Goal: Check status: Check status

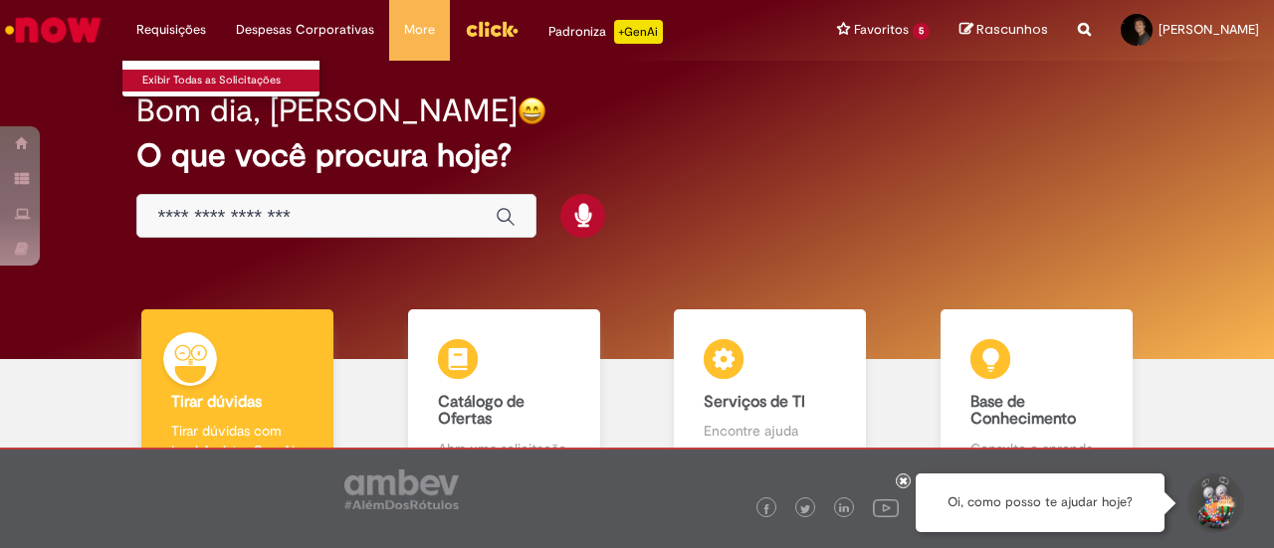
click at [185, 78] on link "Exibir Todas as Solicitações" at bounding box center [231, 81] width 219 height 22
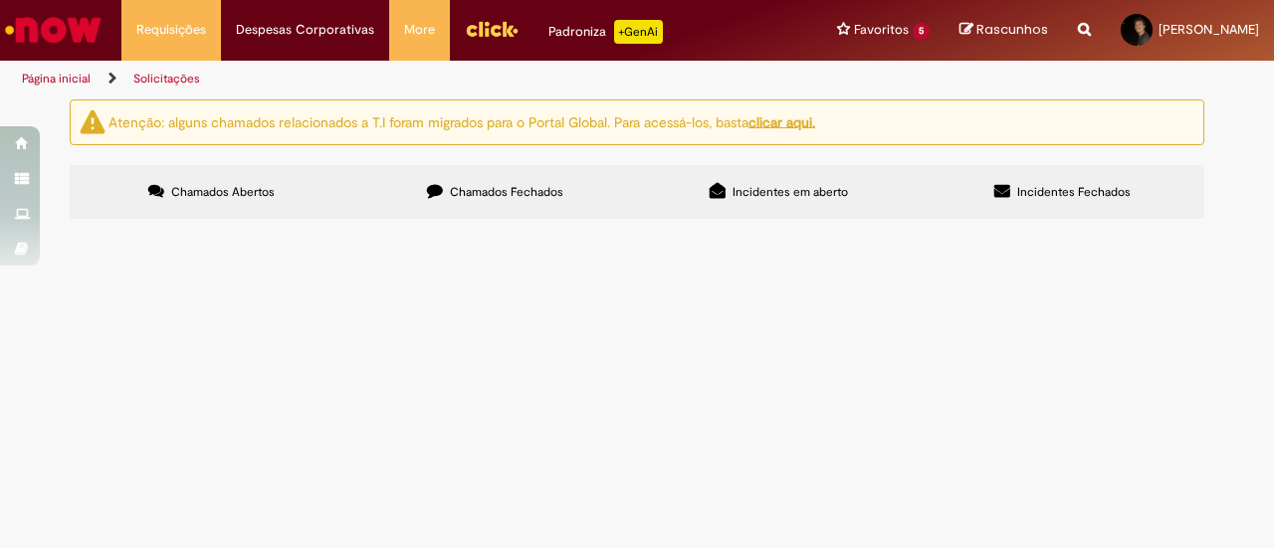
drag, startPoint x: 535, startPoint y: 181, endPoint x: 575, endPoint y: 188, distance: 40.4
click at [535, 182] on label "Chamados Fechados" at bounding box center [495, 192] width 284 height 54
click at [728, 186] on label "Incidentes em aberto" at bounding box center [779, 192] width 284 height 54
click at [1009, 185] on icon at bounding box center [1002, 191] width 16 height 16
click at [87, 38] on img "Ir para a Homepage" at bounding box center [53, 30] width 102 height 40
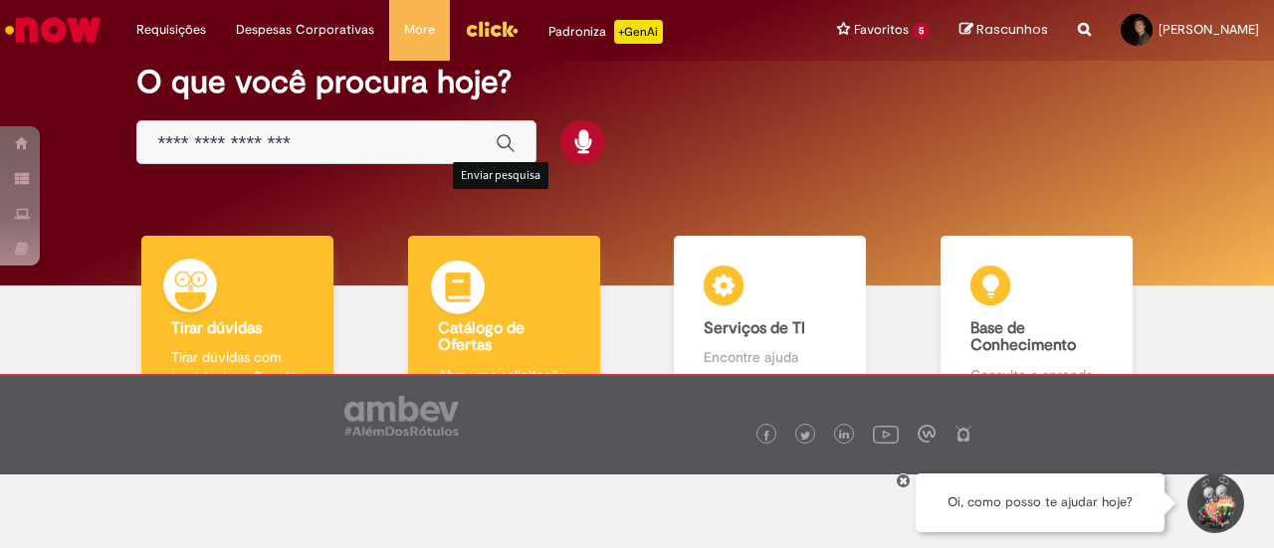
scroll to position [133, 0]
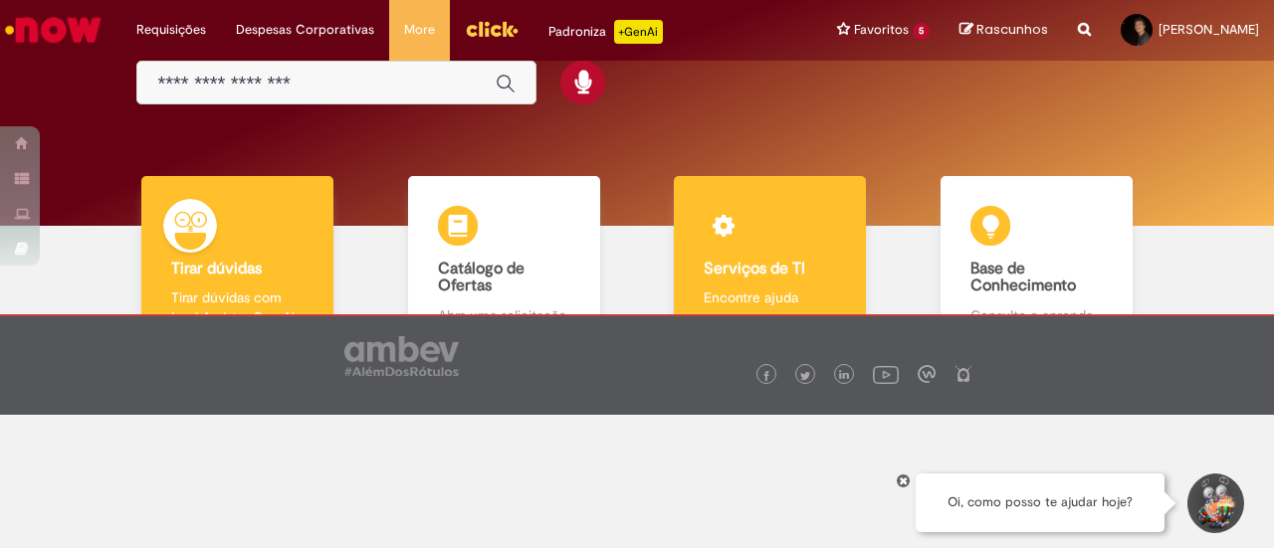
click at [820, 245] on div "Serviços de TI Serviços de TI Encontre ajuda" at bounding box center [770, 262] width 192 height 172
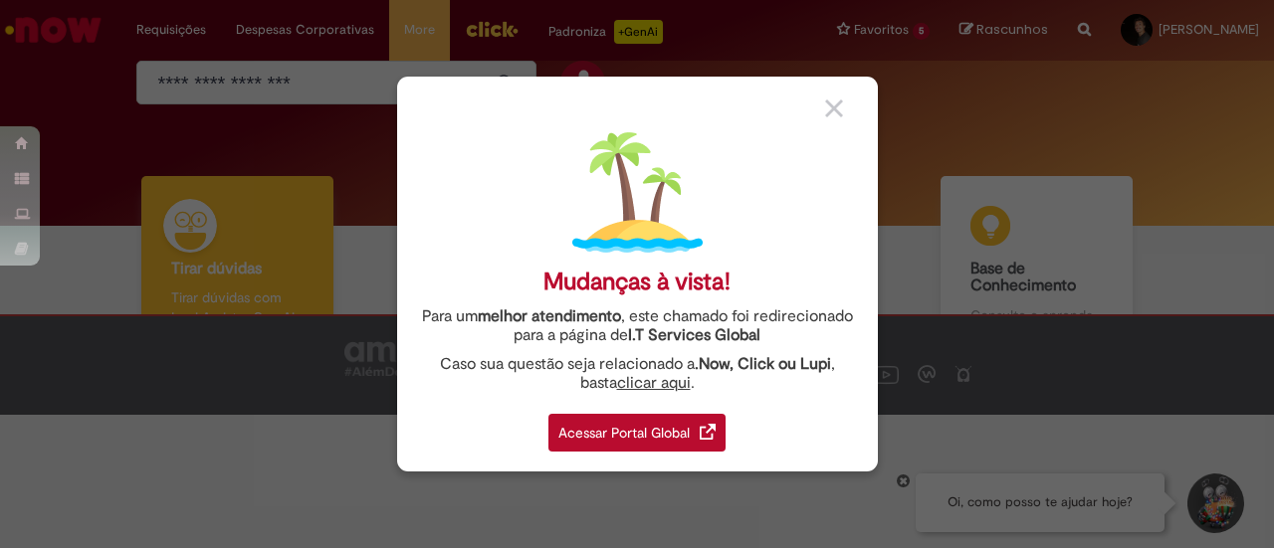
click at [599, 441] on div "Acessar Portal Global" at bounding box center [636, 433] width 177 height 38
